Goal: Navigation & Orientation: Find specific page/section

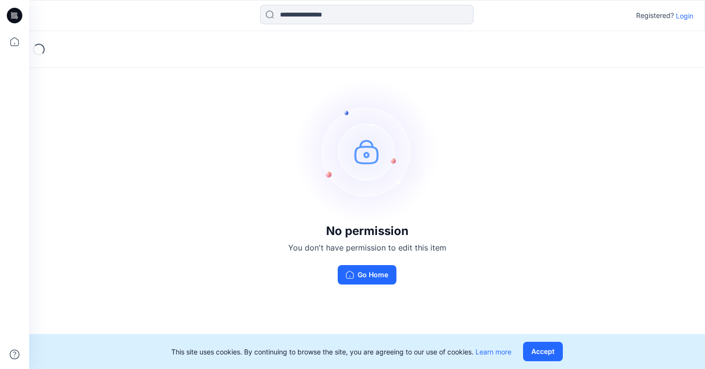
click at [686, 17] on p "Login" at bounding box center [684, 16] width 17 height 10
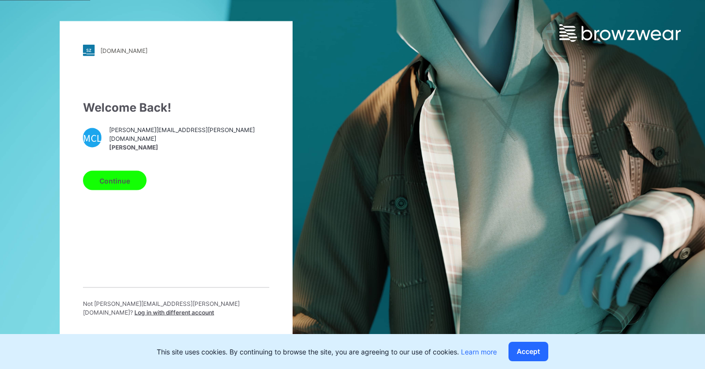
click at [115, 177] on button "Continue" at bounding box center [115, 180] width 64 height 19
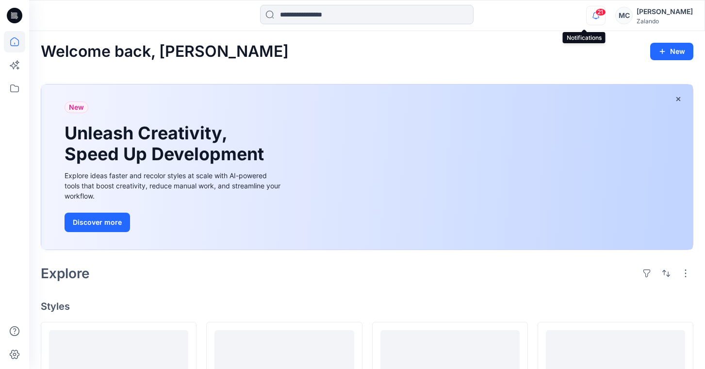
click at [586, 16] on icon "button" at bounding box center [595, 15] width 18 height 19
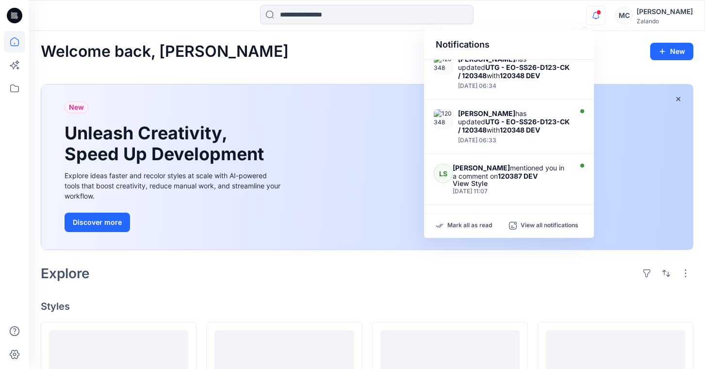
scroll to position [389, 0]
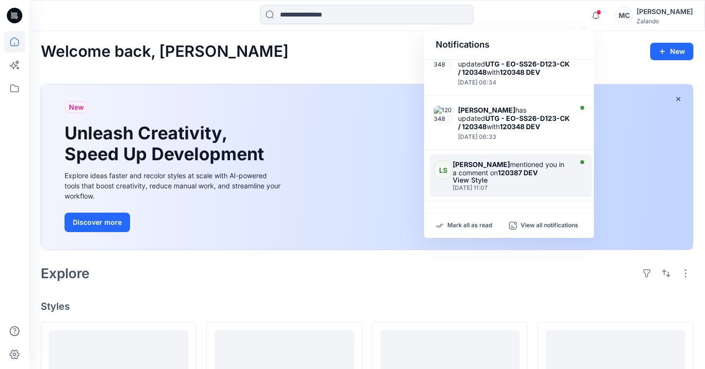
click at [523, 177] on div "View Style" at bounding box center [510, 180] width 116 height 7
